Goal: Task Accomplishment & Management: Use online tool/utility

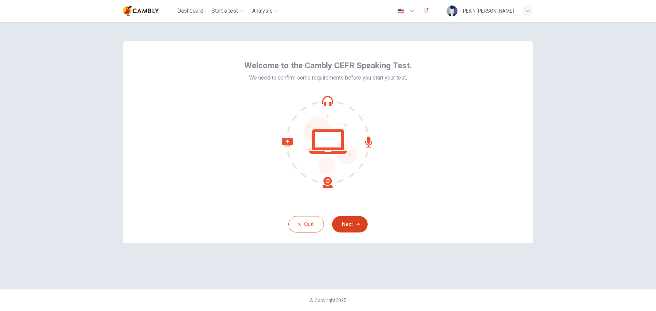
click at [355, 222] on button "Next" at bounding box center [350, 224] width 36 height 16
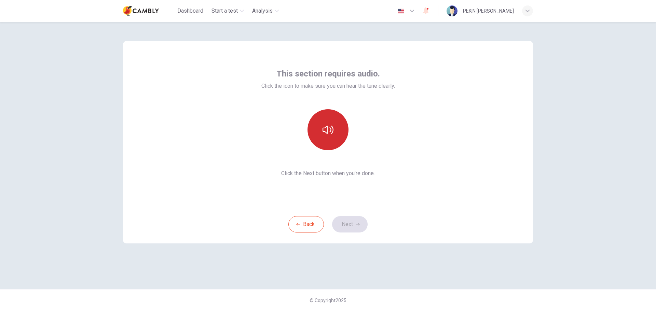
click at [334, 130] on button "button" at bounding box center [328, 129] width 41 height 41
click at [358, 224] on icon "button" at bounding box center [358, 224] width 4 height 4
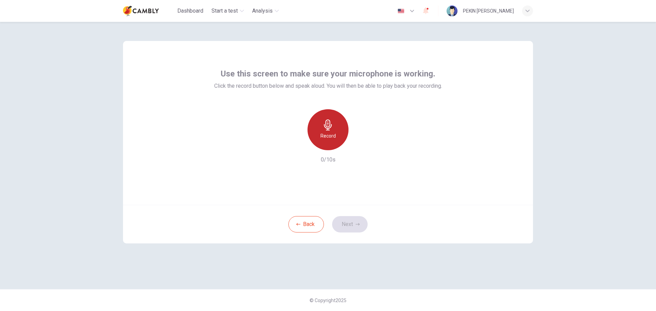
click at [328, 130] on icon "button" at bounding box center [328, 125] width 8 height 11
click at [329, 128] on icon "button" at bounding box center [328, 125] width 8 height 11
click at [332, 128] on icon "button" at bounding box center [328, 125] width 11 height 11
click at [350, 226] on button "Next" at bounding box center [350, 224] width 36 height 16
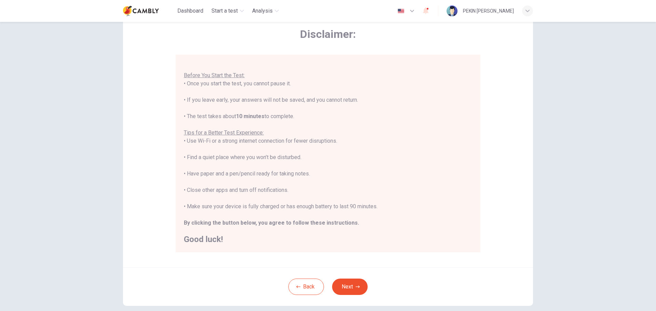
scroll to position [69, 0]
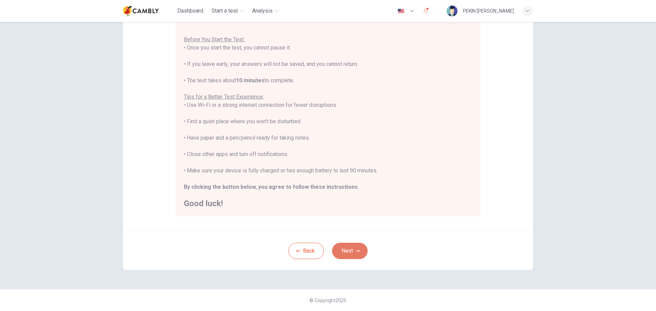
click at [354, 256] on button "Next" at bounding box center [350, 251] width 36 height 16
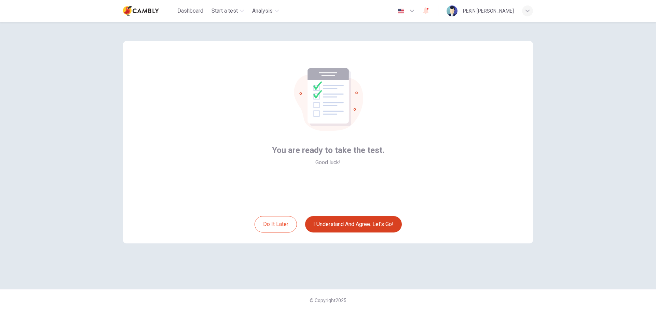
click at [339, 227] on button "I understand and agree. Let’s go!" at bounding box center [353, 224] width 97 height 16
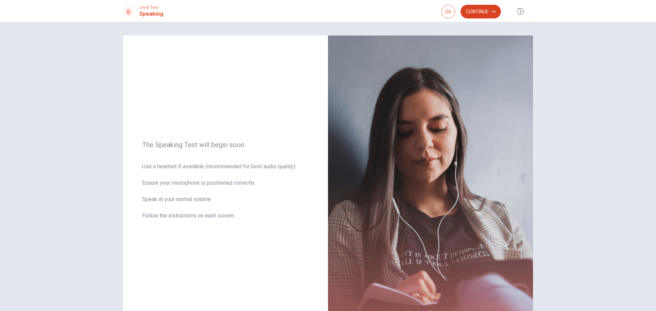
click at [471, 9] on button "Continue" at bounding box center [481, 12] width 40 height 14
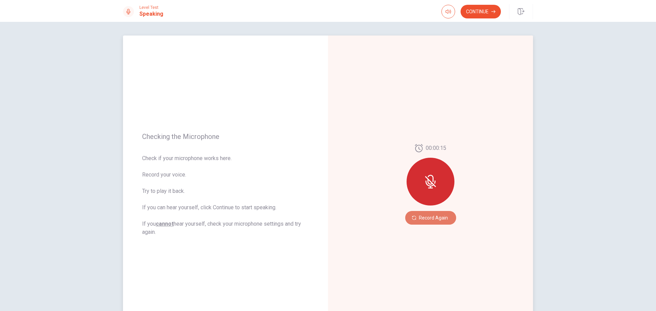
click at [431, 219] on button "Record Again" at bounding box center [430, 218] width 51 height 14
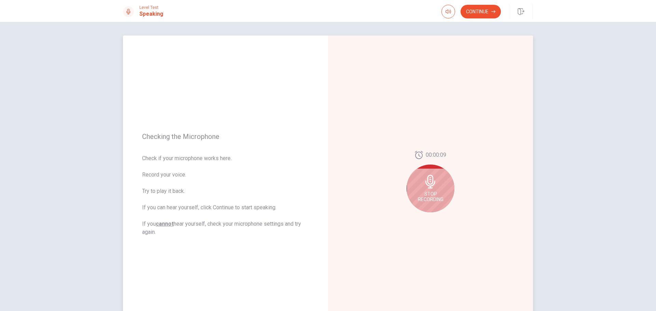
click at [425, 185] on icon at bounding box center [430, 182] width 10 height 14
click at [435, 220] on button "Play Audio" at bounding box center [438, 218] width 10 height 10
click at [436, 219] on icon "Pause Audio" at bounding box center [437, 218] width 3 height 4
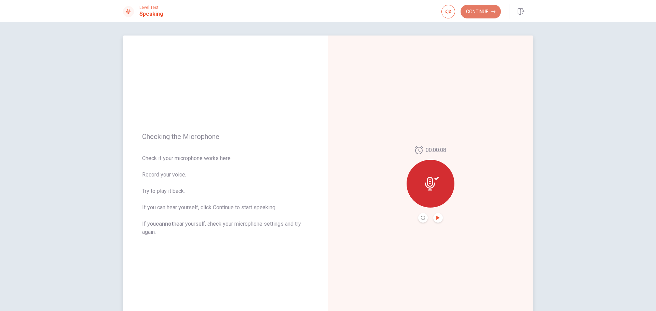
click at [478, 13] on button "Continue" at bounding box center [481, 12] width 40 height 14
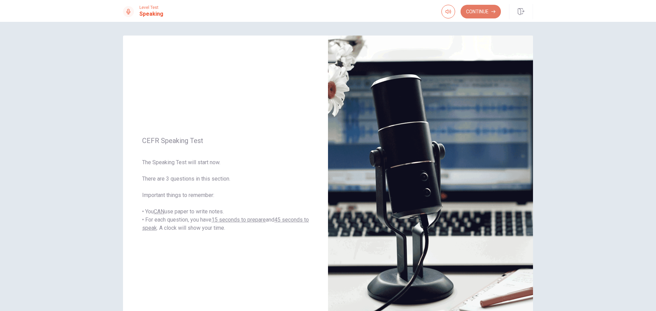
click at [484, 9] on button "Continue" at bounding box center [481, 12] width 40 height 14
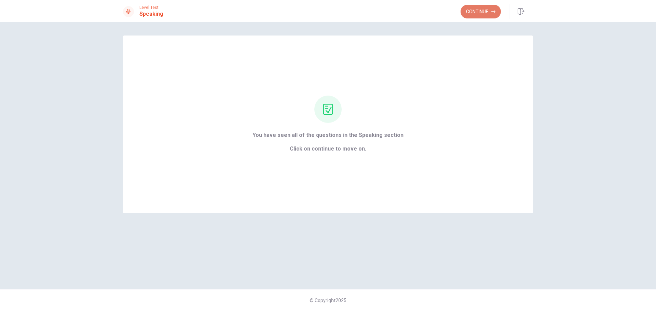
click at [477, 13] on button "Continue" at bounding box center [481, 12] width 40 height 14
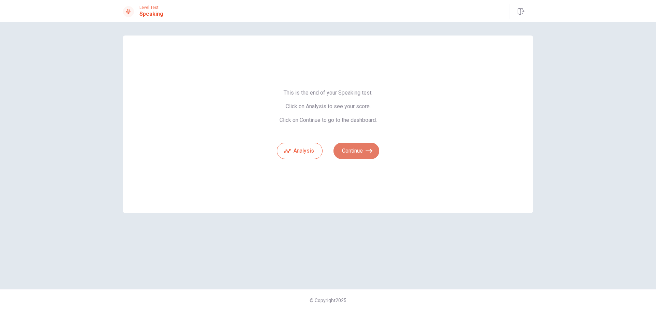
click at [365, 151] on button "Continue" at bounding box center [357, 151] width 46 height 16
